Goal: Task Accomplishment & Management: Complete application form

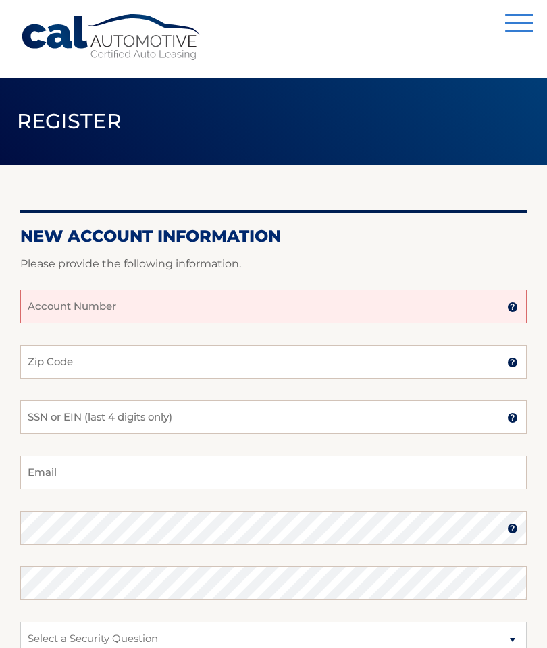
click at [109, 305] on input "Account Number" at bounding box center [273, 307] width 506 height 34
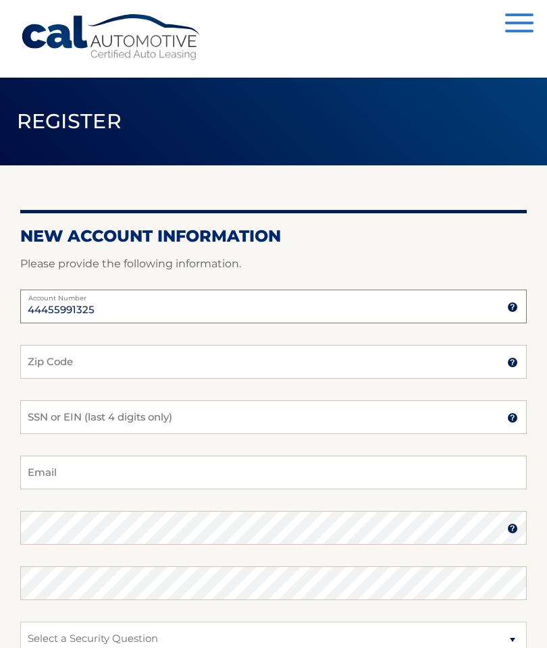
type input "44455991325"
click at [85, 358] on input "Zip Code" at bounding box center [273, 362] width 506 height 34
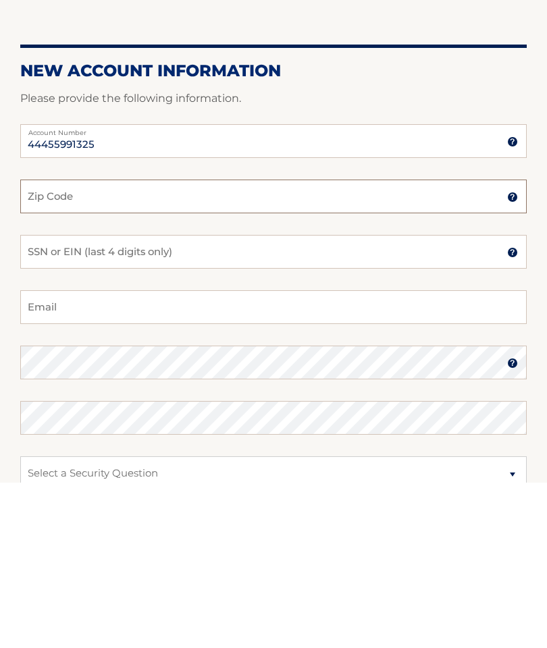
type input "34685"
type input "susan5lane@yahoo.com"
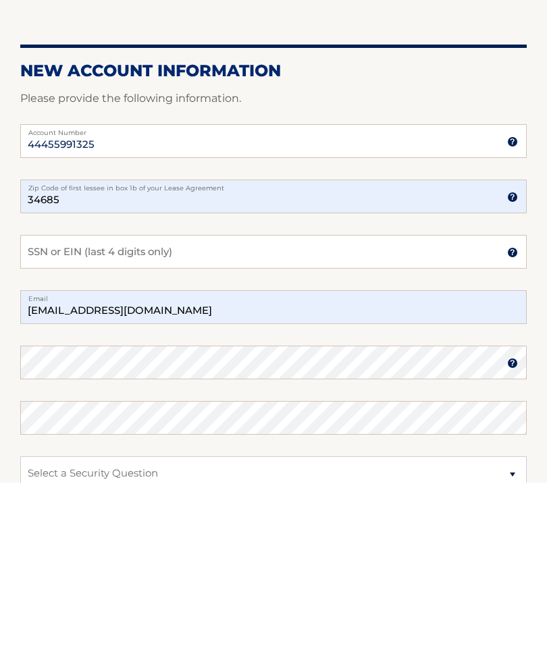
scroll to position [165, 0]
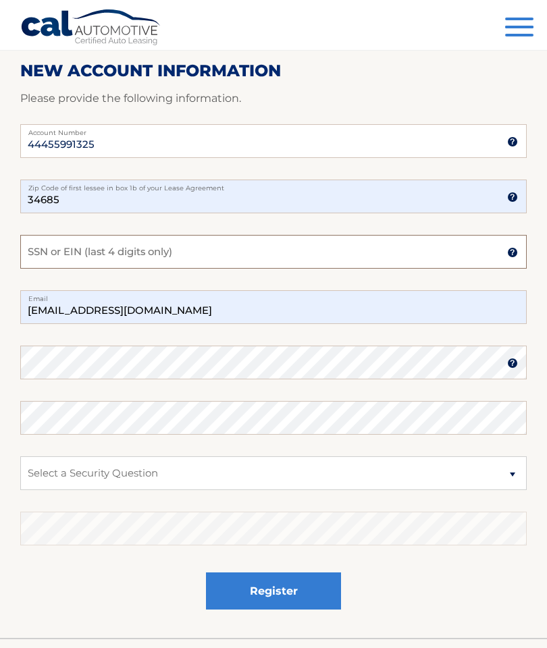
click at [75, 248] on input "SSN or EIN (last 4 digits only)" at bounding box center [273, 252] width 506 height 34
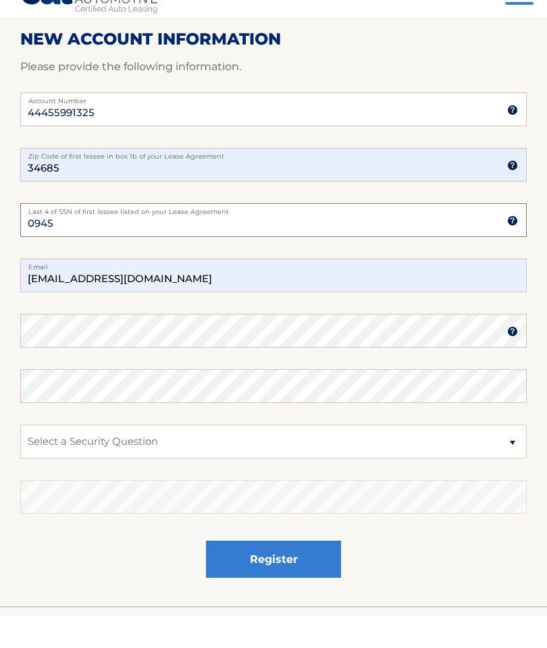
type input "0945"
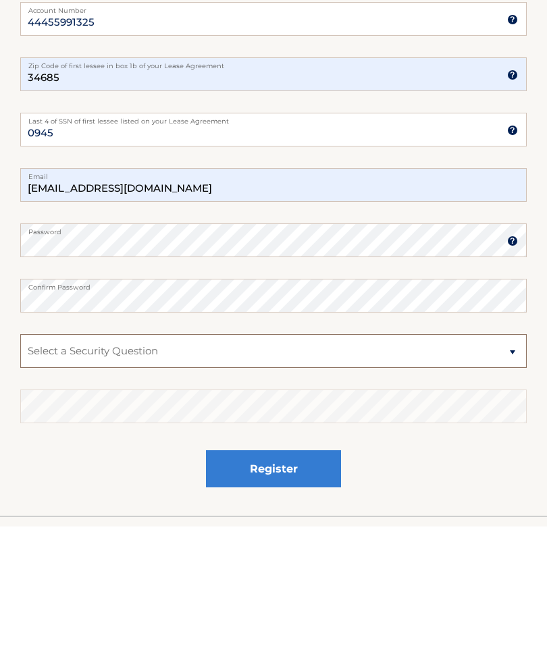
click at [508, 456] on select "Select a Security Question What was the name of your elementary school? What is…" at bounding box center [273, 473] width 506 height 34
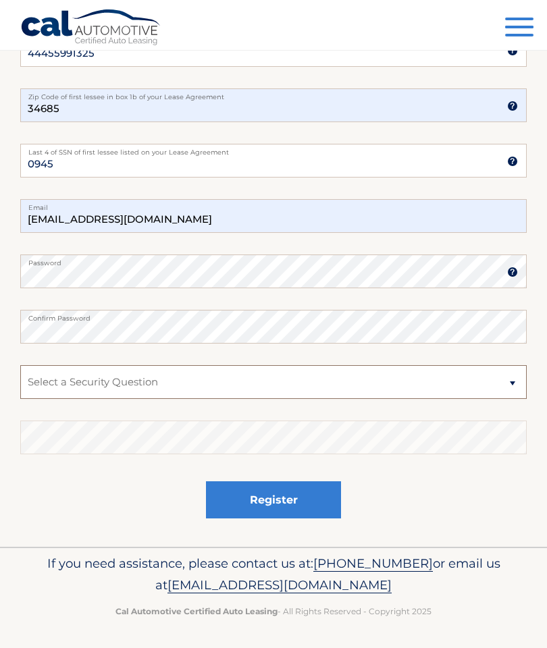
select select "2"
click at [61, 375] on select "Select a Security Question What was the name of your elementary school? What is…" at bounding box center [273, 382] width 506 height 34
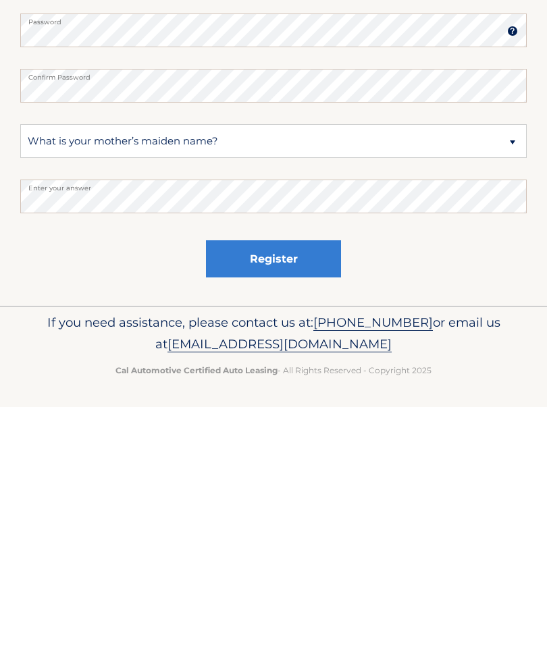
click at [286, 481] on button "Register" at bounding box center [273, 499] width 135 height 37
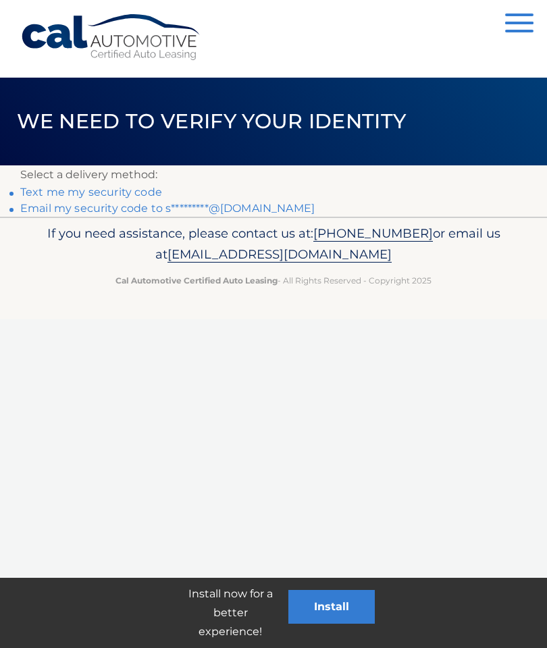
click at [110, 192] on link "Text me my security code" at bounding box center [91, 192] width 142 height 13
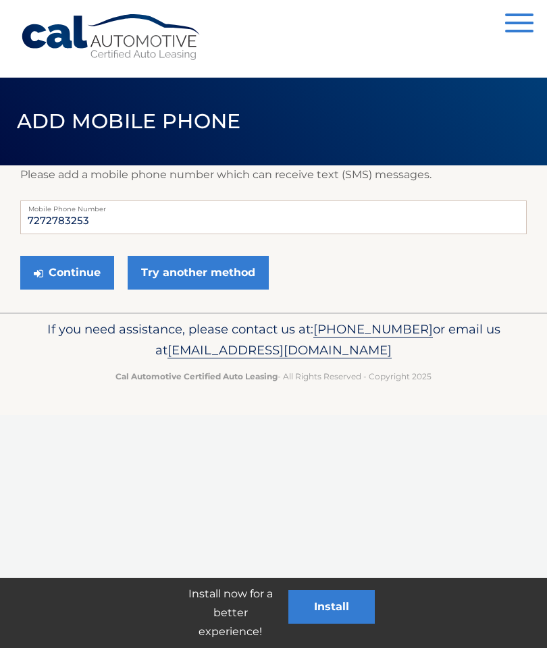
click at [73, 261] on button "Continue" at bounding box center [67, 273] width 94 height 34
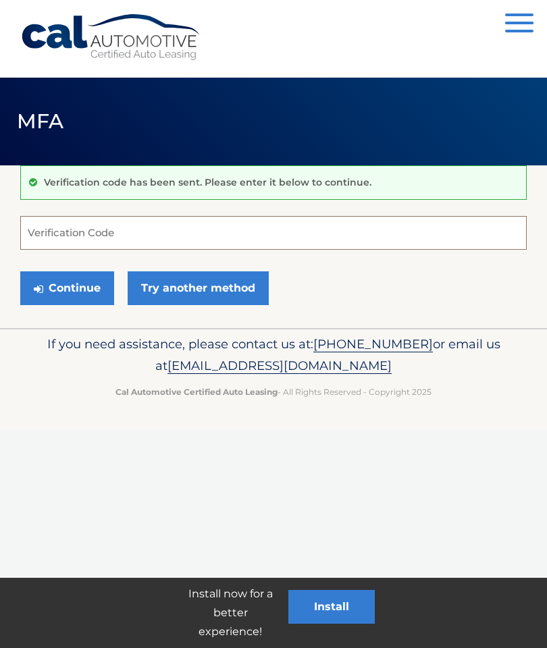
click at [65, 234] on input "Verification Code" at bounding box center [273, 233] width 506 height 34
type input "928729"
click at [64, 290] on button "Continue" at bounding box center [67, 288] width 94 height 34
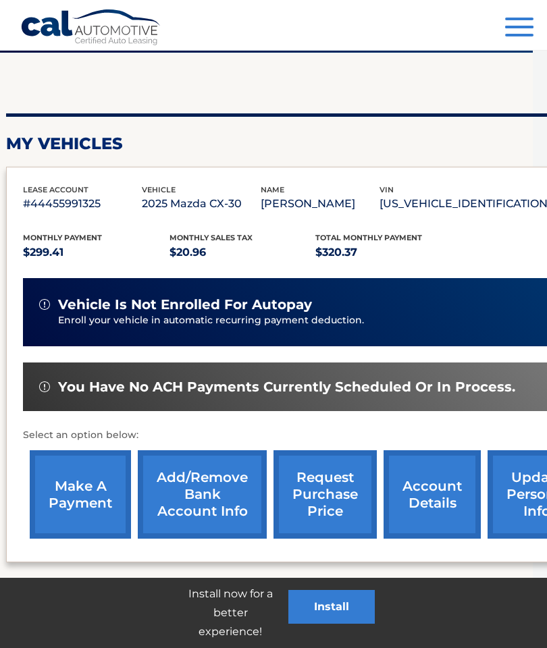
scroll to position [0, 13]
